Goal: Information Seeking & Learning: Learn about a topic

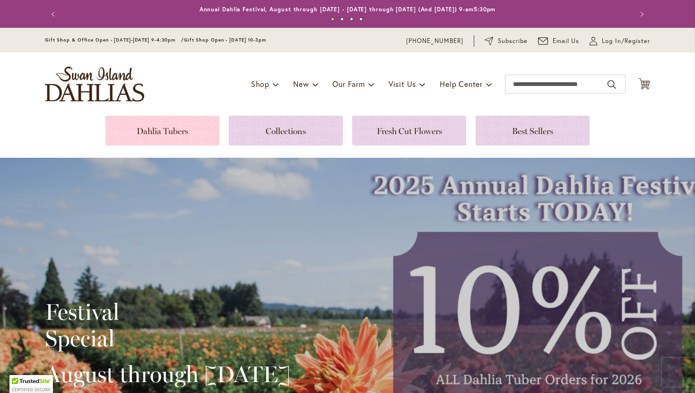
click at [181, 133] on link at bounding box center [162, 131] width 114 height 30
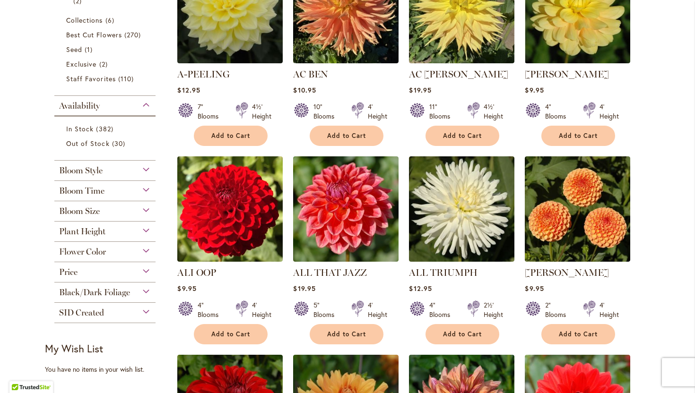
scroll to position [279, 0]
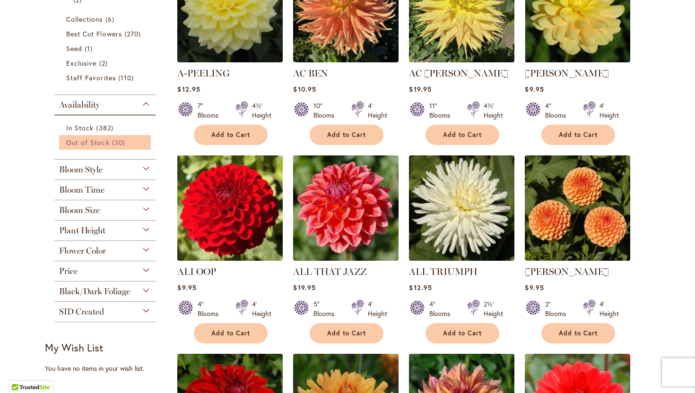
click at [113, 144] on span "30 items" at bounding box center [120, 143] width 16 height 10
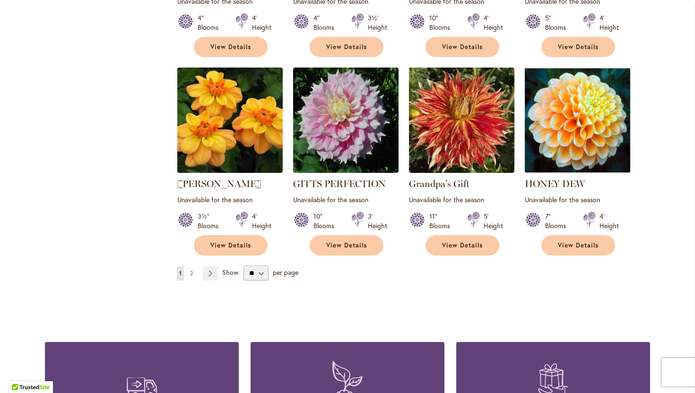
scroll to position [795, 0]
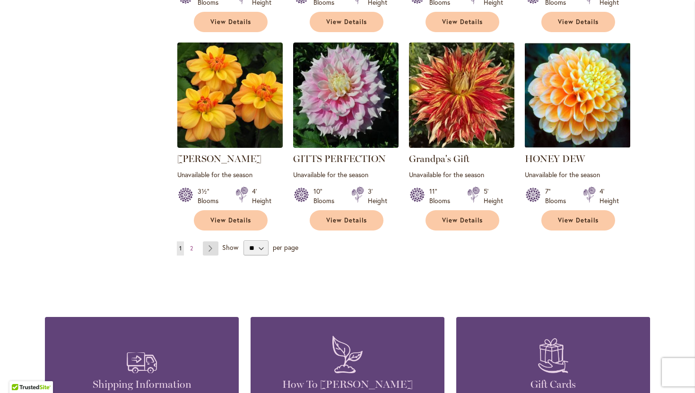
click at [213, 241] on link "Page Next" at bounding box center [211, 248] width 16 height 14
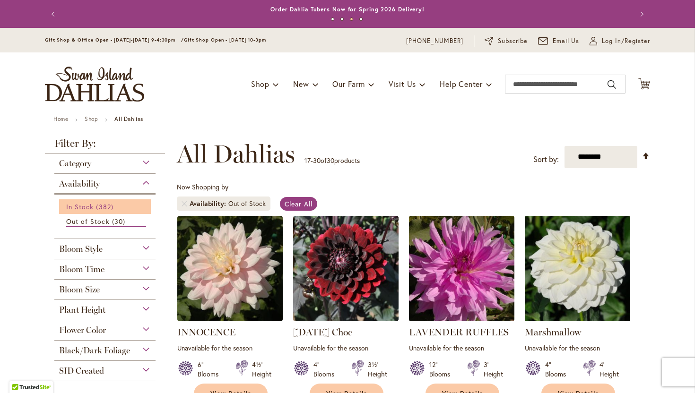
click at [96, 205] on span "382 items" at bounding box center [105, 207] width 19 height 10
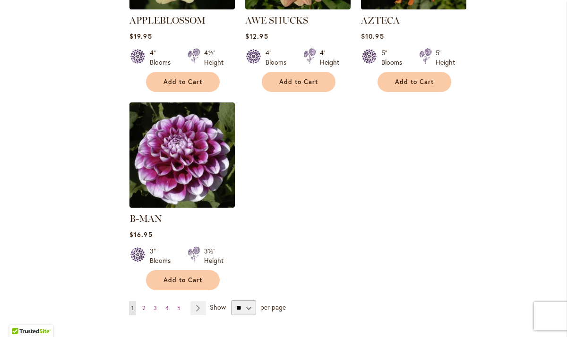
scroll to position [1121, 0]
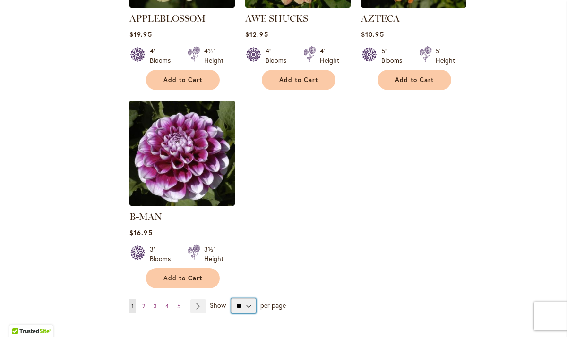
click at [244, 299] on select "** ** ** **" at bounding box center [243, 306] width 25 height 15
select select "**"
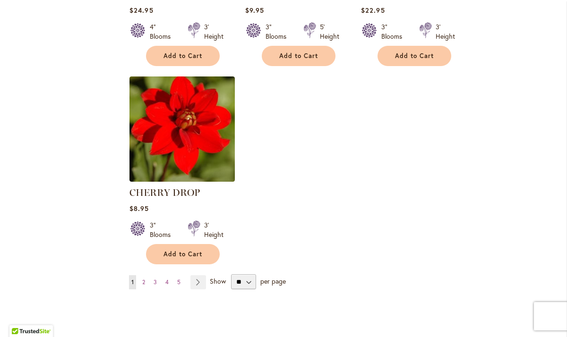
scroll to position [4353, 0]
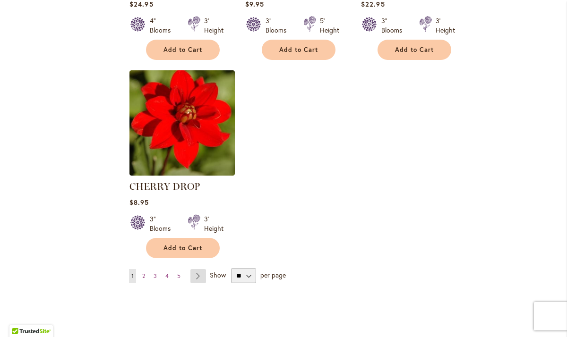
click at [202, 269] on link "Page Next" at bounding box center [198, 276] width 16 height 14
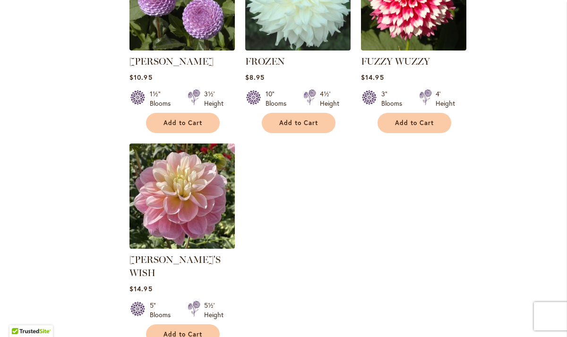
scroll to position [4393, 0]
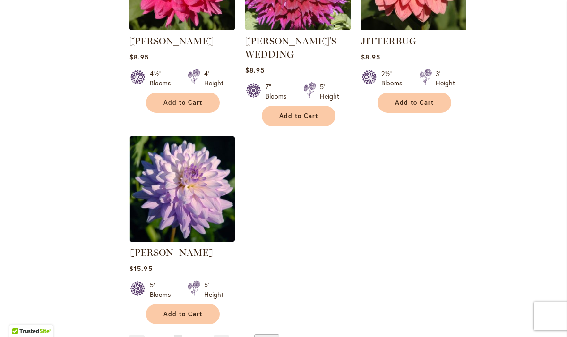
scroll to position [4400, 0]
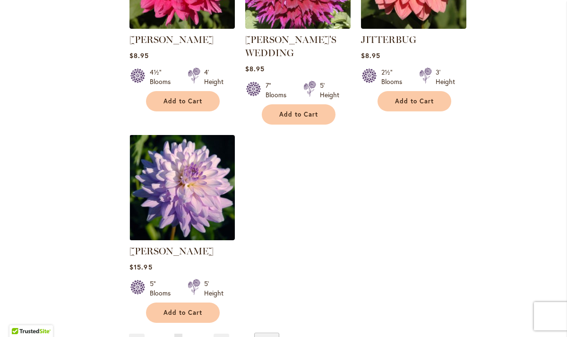
click at [191, 337] on span "4" at bounding box center [190, 340] width 3 height 7
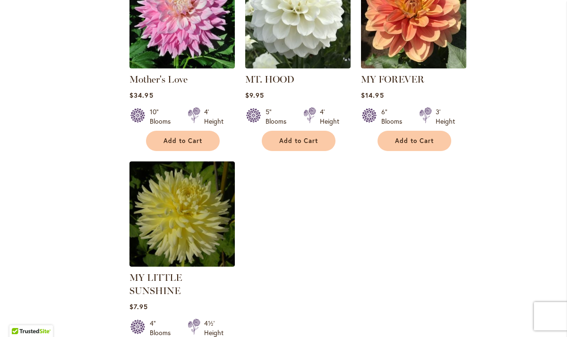
scroll to position [4335, 0]
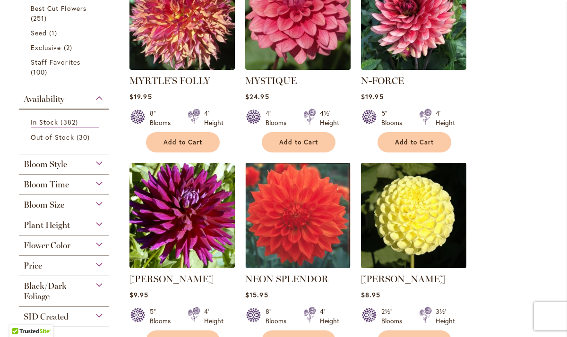
scroll to position [255, 0]
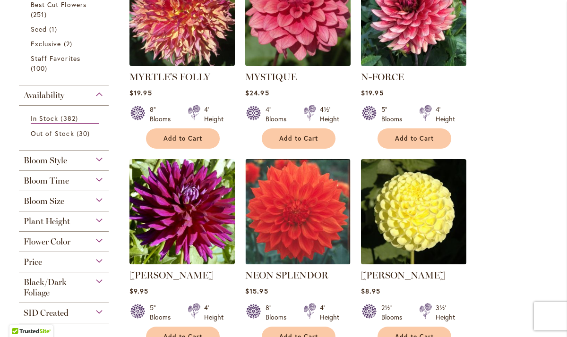
click at [94, 163] on div "Bloom Style" at bounding box center [64, 158] width 90 height 15
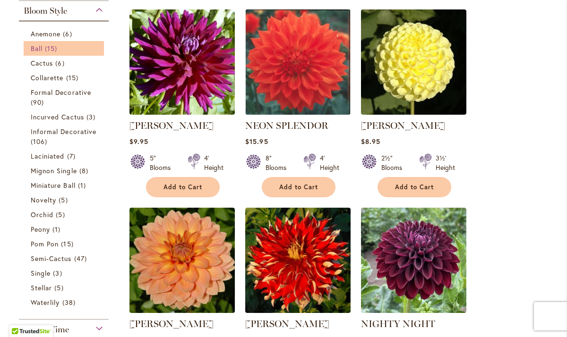
click at [50, 47] on span "15 items" at bounding box center [52, 48] width 15 height 10
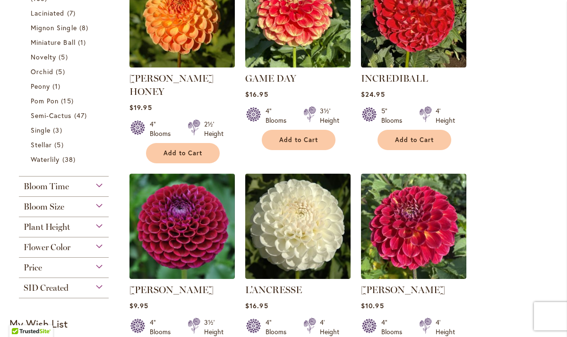
scroll to position [464, 0]
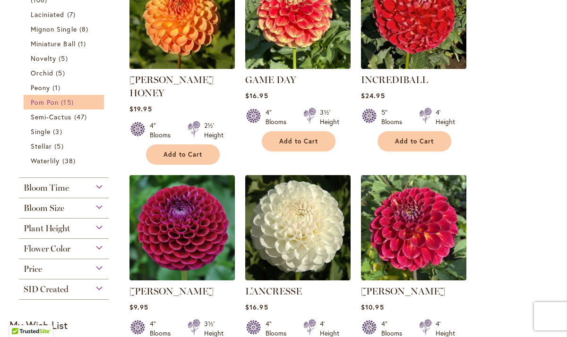
click at [41, 101] on span "Pom Pon" at bounding box center [45, 102] width 28 height 9
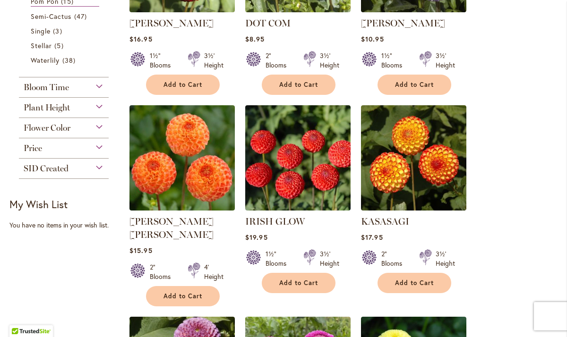
scroll to position [522, 0]
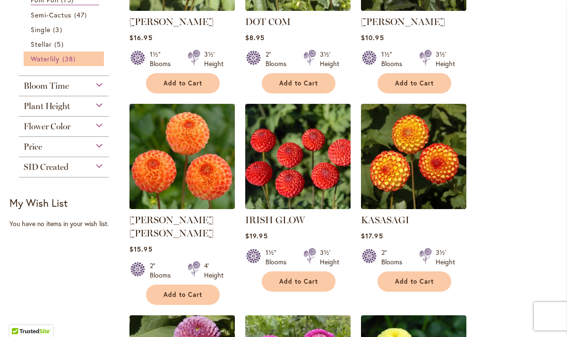
click at [64, 57] on span "38 items" at bounding box center [70, 59] width 16 height 10
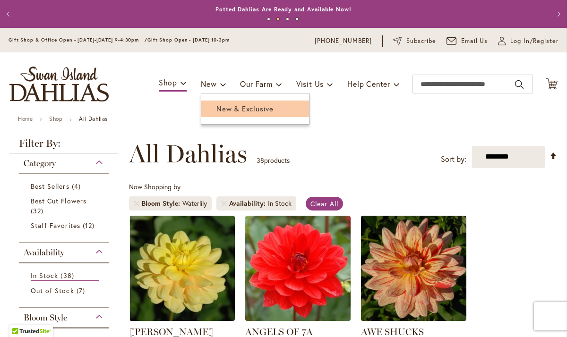
click at [229, 110] on span "New & Exclusive" at bounding box center [244, 108] width 57 height 9
